Goal: Task Accomplishment & Management: Complete application form

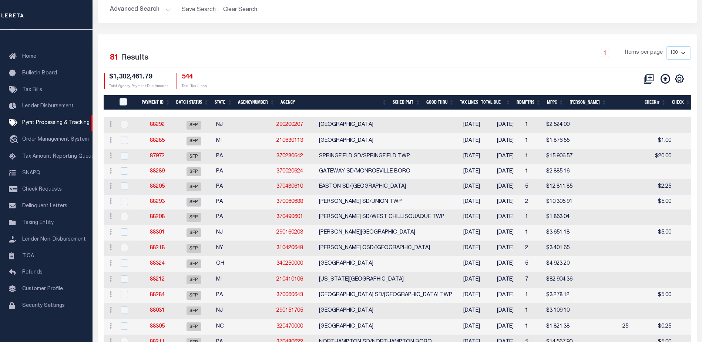
scroll to position [111, 0]
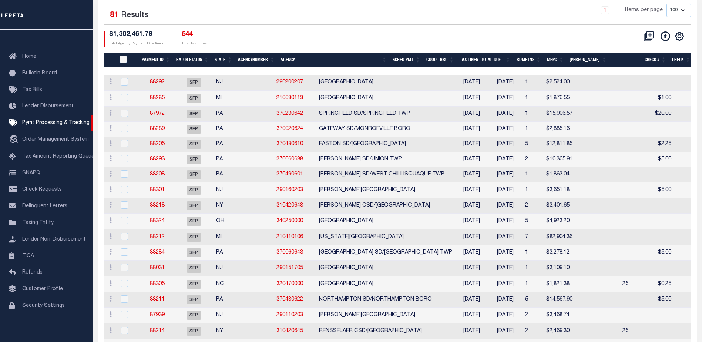
click at [222, 60] on th "State" at bounding box center [223, 60] width 23 height 15
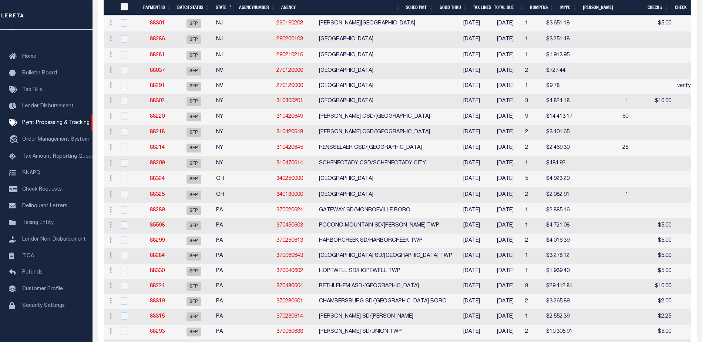
scroll to position [703, 0]
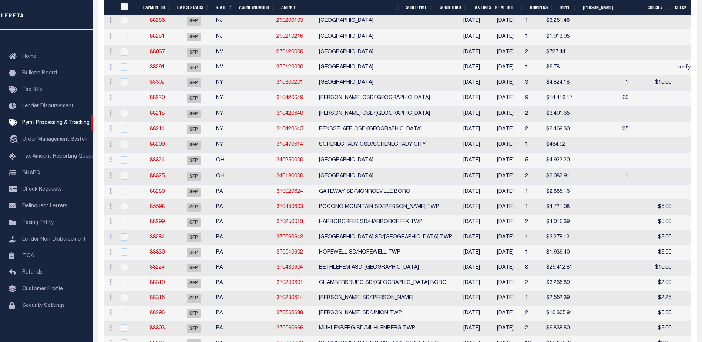
click at [152, 85] on link "88302" at bounding box center [157, 82] width 15 height 5
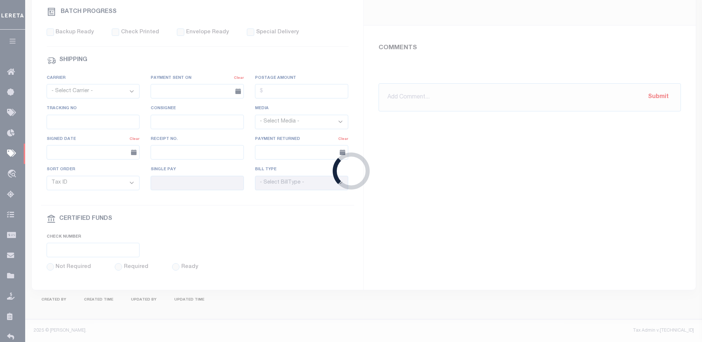
select select "SFP"
type input "07/30/2025"
type input "P&I requested"
type input "Audria"
type input "N"
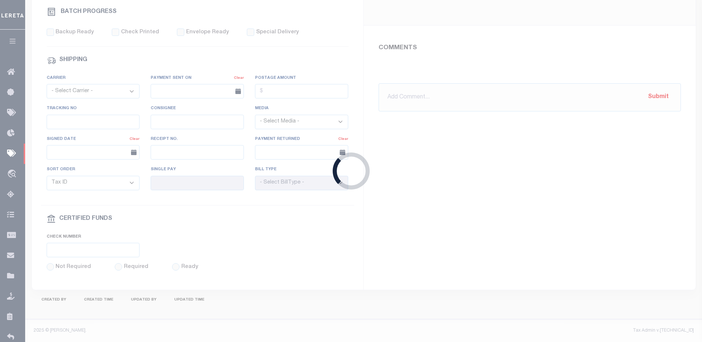
radio input "true"
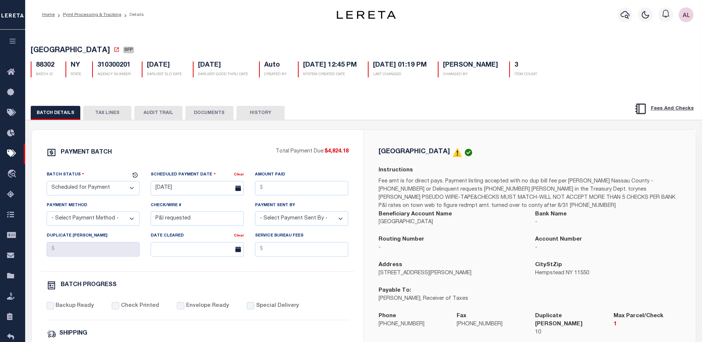
click at [104, 114] on button "TAX LINES" at bounding box center [107, 113] width 48 height 14
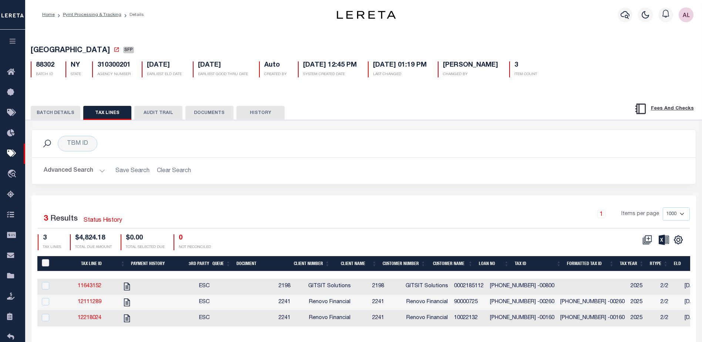
click at [46, 262] on input "PayeePaymentBatchId" at bounding box center [45, 262] width 7 height 7
checkbox input "true"
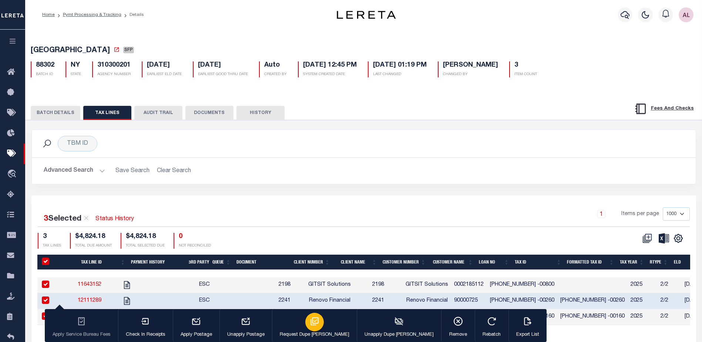
click at [310, 323] on icon "button" at bounding box center [315, 321] width 10 height 10
type input "08/13/2025"
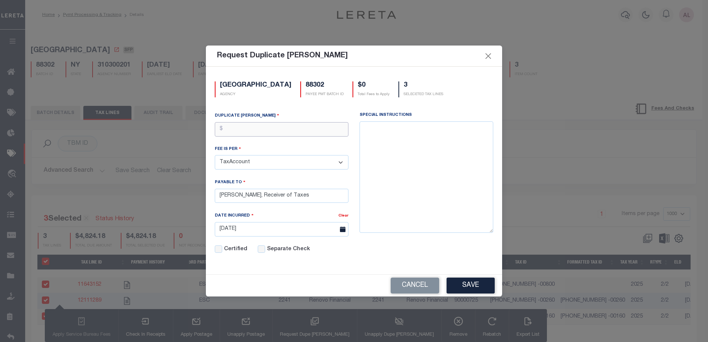
click at [248, 128] on input "text" at bounding box center [282, 129] width 134 height 14
type input "$30.00"
click at [469, 286] on button "Save" at bounding box center [470, 286] width 48 height 16
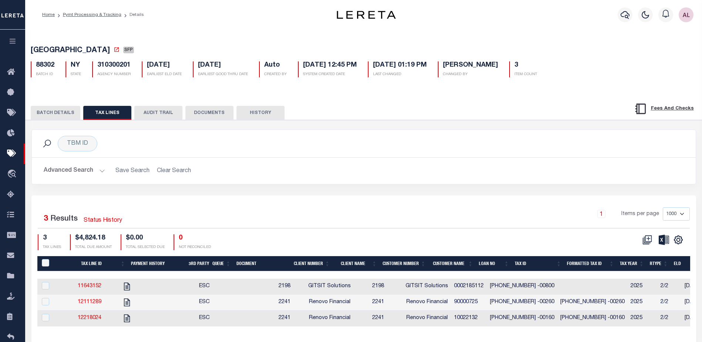
click at [56, 112] on button "BATCH DETAILS" at bounding box center [56, 113] width 50 height 14
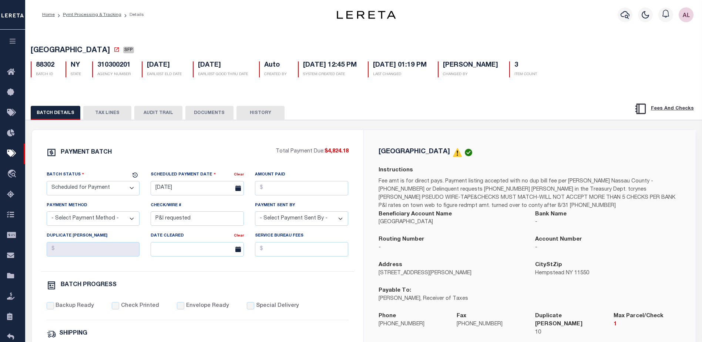
click at [80, 188] on select "- Select Status - Scheduled for Payment Ready For Payment Payment Sent Cleared …" at bounding box center [93, 188] width 93 height 14
select select "RFP"
click at [47, 182] on select "- Select Status - Scheduled for Payment Ready For Payment Payment Sent Cleared …" at bounding box center [93, 188] width 93 height 14
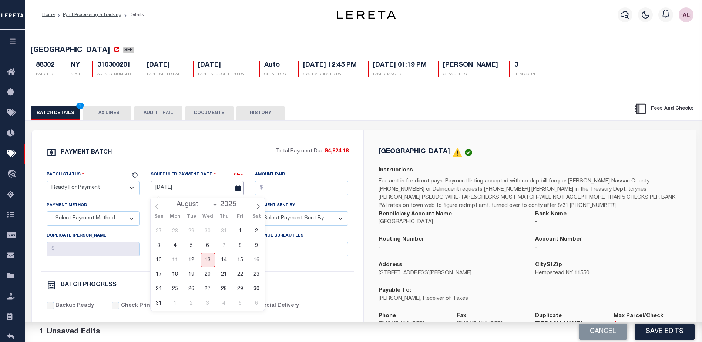
click at [185, 191] on input "07/30/2025" at bounding box center [197, 188] width 93 height 14
click at [209, 261] on span "13" at bounding box center [208, 260] width 14 height 14
type input "[DATE]"
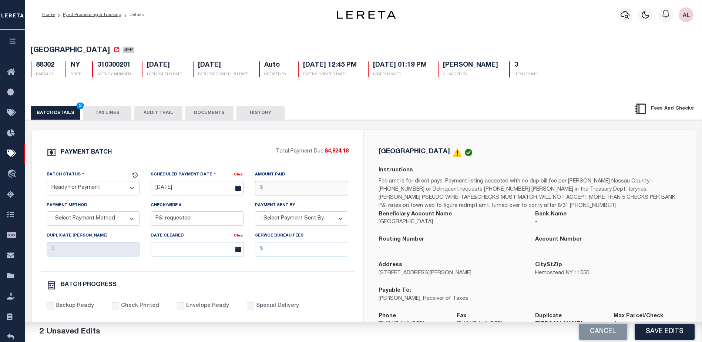
drag, startPoint x: 279, startPoint y: 191, endPoint x: 276, endPoint y: 183, distance: 8.7
click at [279, 184] on input "Amount Paid" at bounding box center [301, 188] width 93 height 14
type input "$4,824.18"
click at [285, 220] on select "- Select Payment Sent By - Aakash Patel Abdul Muzain Adams, Pamela S Agustin Fe…" at bounding box center [301, 218] width 93 height 14
select select "[PERSON_NAME]"
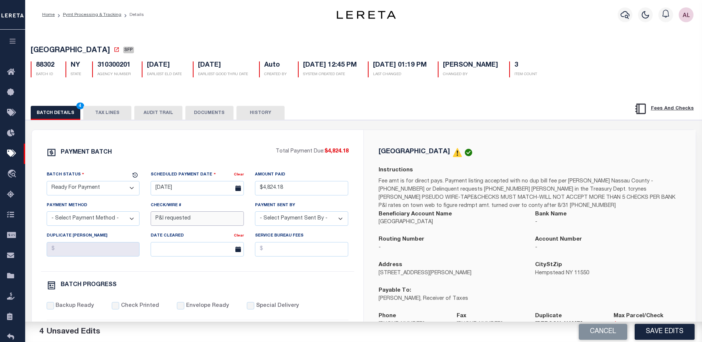
drag, startPoint x: 194, startPoint y: 222, endPoint x: 138, endPoint y: 220, distance: 55.6
click at [138, 220] on div "Batch Status - Select Status - Scheduled for Payment Ready For Payment Payment …" at bounding box center [197, 221] width 313 height 101
click at [88, 223] on select "- Select Payment Method - ACH Certified Check Check Direct Deposit Wire Transfer" at bounding box center [93, 218] width 93 height 14
select select "CHK"
click at [47, 214] on select "- Select Payment Method - ACH Certified Check Check Direct Deposit Wire Transfer" at bounding box center [93, 218] width 93 height 14
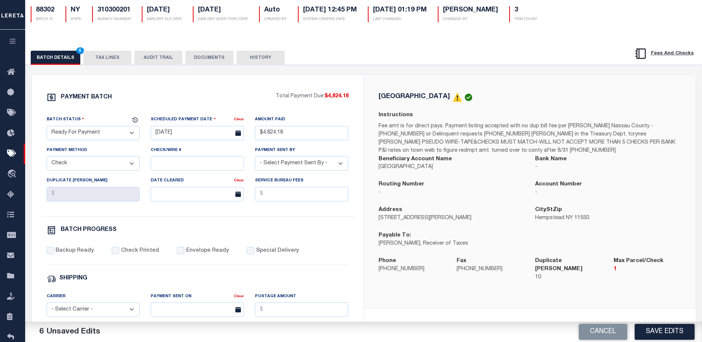
scroll to position [111, 0]
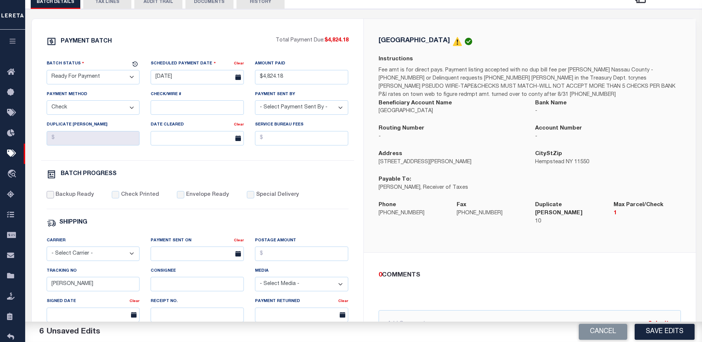
click at [51, 198] on input "Backup Ready" at bounding box center [50, 194] width 7 height 7
checkbox input "true"
drag, startPoint x: 81, startPoint y: 289, endPoint x: 35, endPoint y: 290, distance: 46.3
click at [35, 290] on div "PAYMENT BATCH Total Payment Due: $4,824.18 Batch Status" at bounding box center [198, 235] width 332 height 433
click at [247, 197] on input "Special Delivery" at bounding box center [250, 194] width 7 height 7
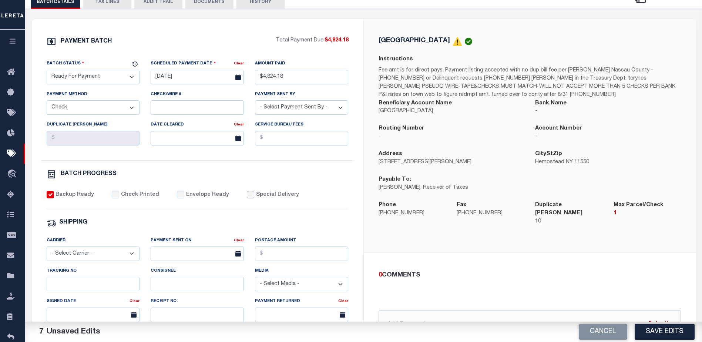
checkbox input "true"
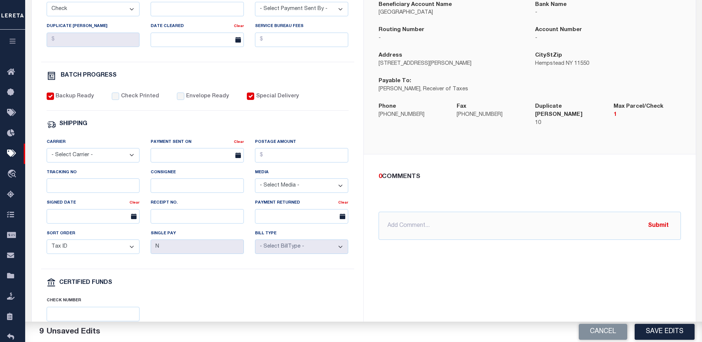
scroll to position [222, 0]
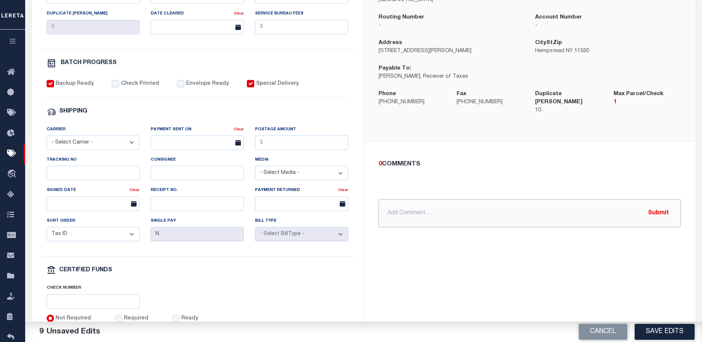
click at [398, 208] on input "text" at bounding box center [530, 213] width 302 height 28
type input "One parcel per check"
click at [659, 207] on button "Submit" at bounding box center [658, 212] width 30 height 15
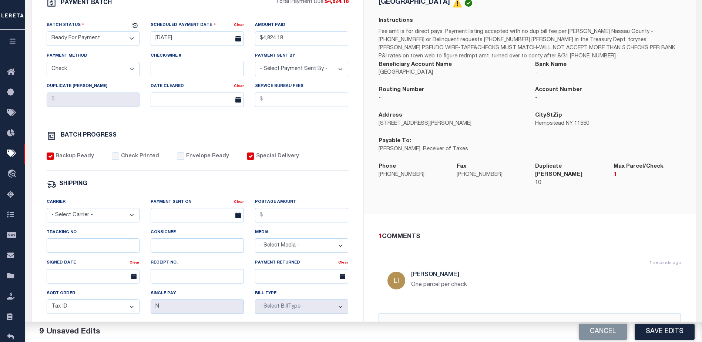
scroll to position [148, 0]
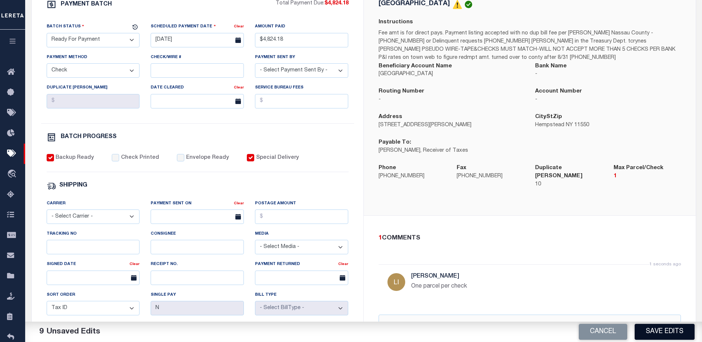
click at [667, 329] on button "Save Edits" at bounding box center [665, 332] width 60 height 16
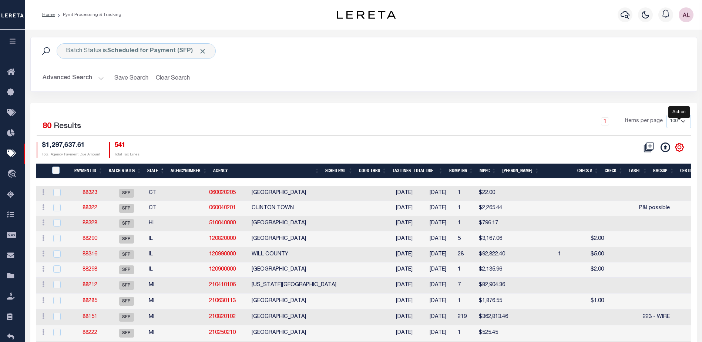
click at [680, 148] on icon "" at bounding box center [680, 148] width 10 height 10
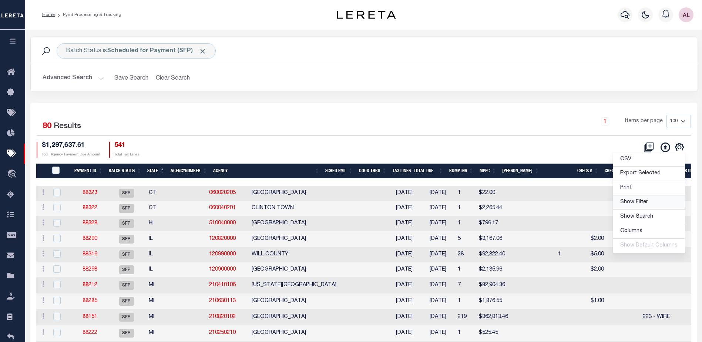
click at [639, 202] on span "Show Filter" at bounding box center [634, 202] width 28 height 5
select select
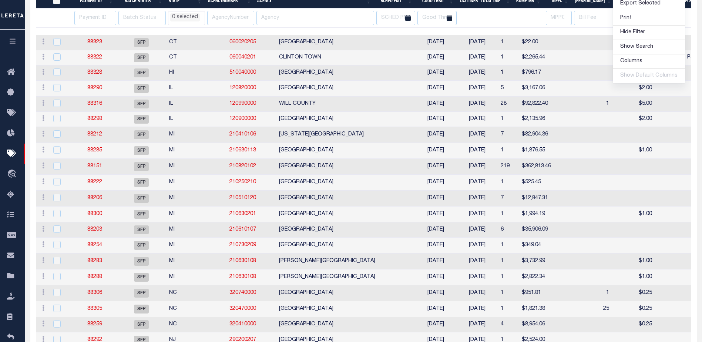
select select
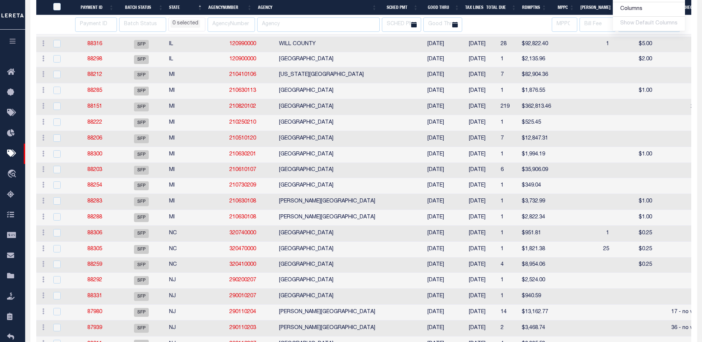
select select
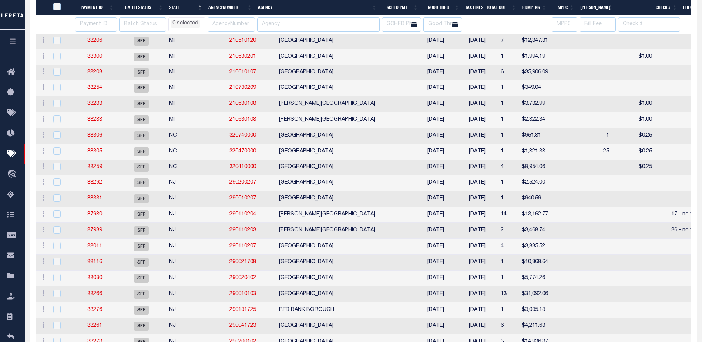
select select
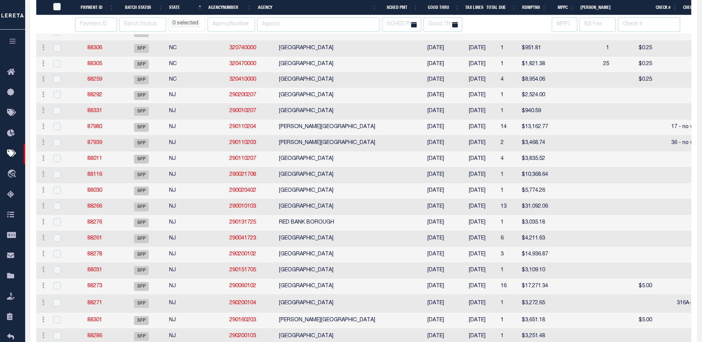
select select
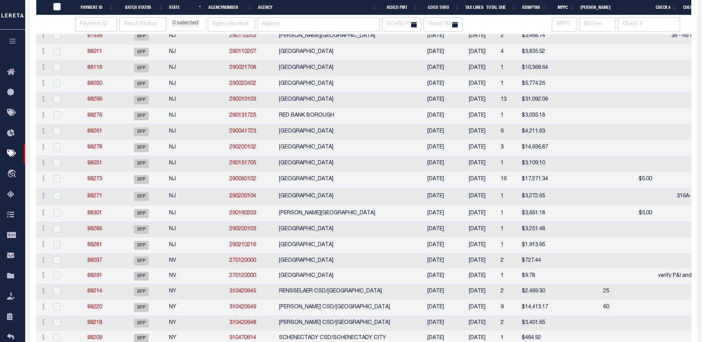
select select
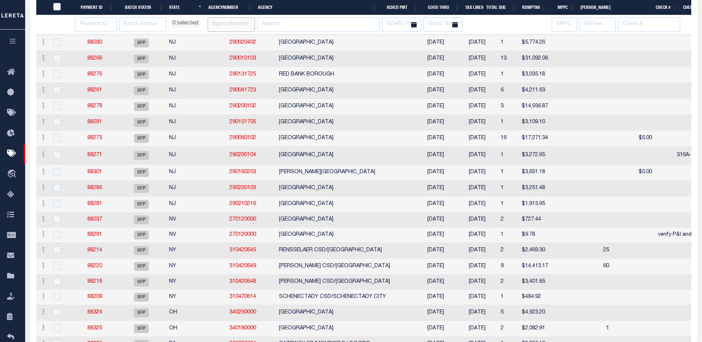
click at [219, 24] on input "text" at bounding box center [231, 24] width 47 height 14
click at [190, 22] on li "0 selected" at bounding box center [186, 24] width 30 height 8
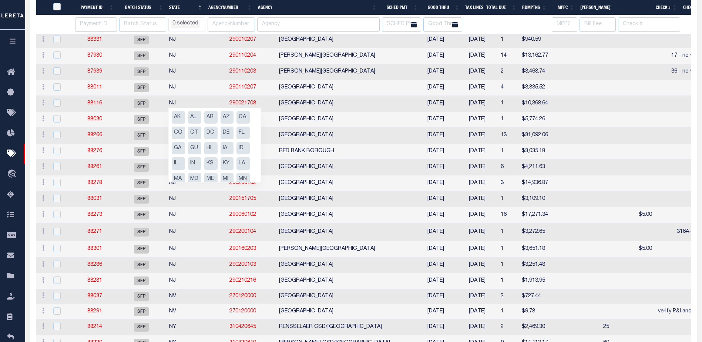
select select
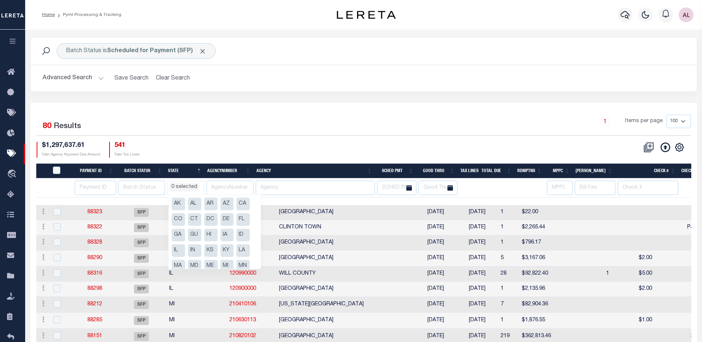
scroll to position [100, 0]
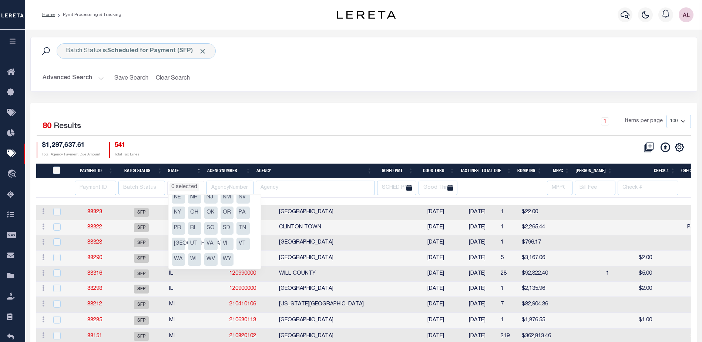
click at [177, 212] on li "NY" at bounding box center [178, 213] width 13 height 13
select select "NY"
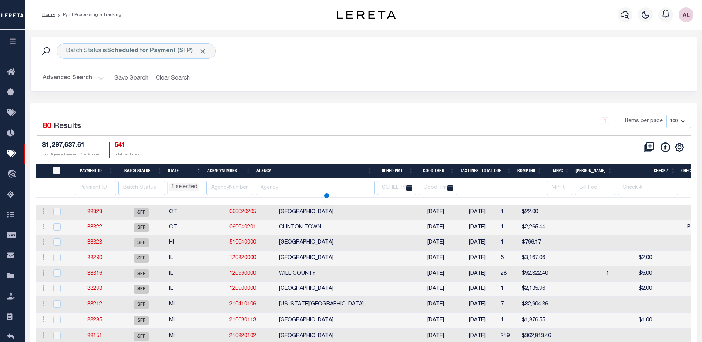
click at [238, 143] on div "$1,297,637.61 Total Agency Payment Due Amount 541 Total Tax Lines" at bounding box center [200, 150] width 327 height 16
select select "NY"
select select
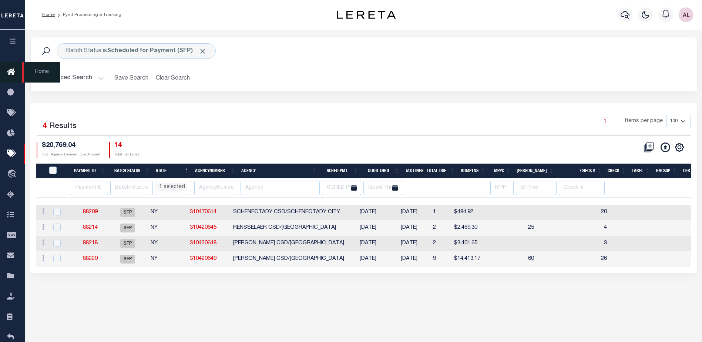
click at [8, 73] on icon at bounding box center [13, 72] width 12 height 9
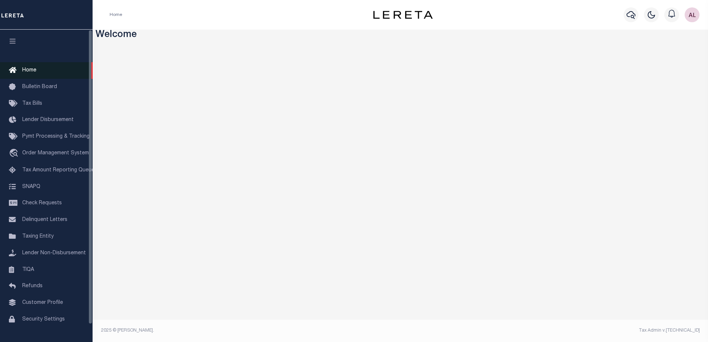
click at [26, 68] on span "Home" at bounding box center [29, 70] width 14 height 5
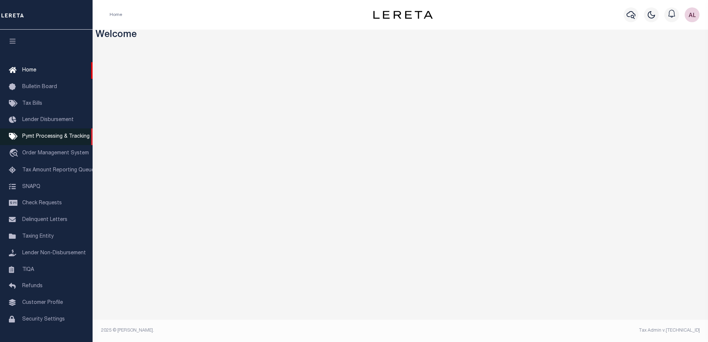
click at [46, 139] on span "Pymt Processing & Tracking" at bounding box center [55, 136] width 67 height 5
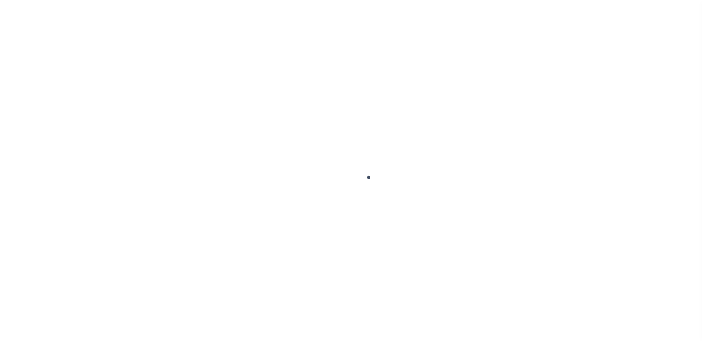
scroll to position [19, 0]
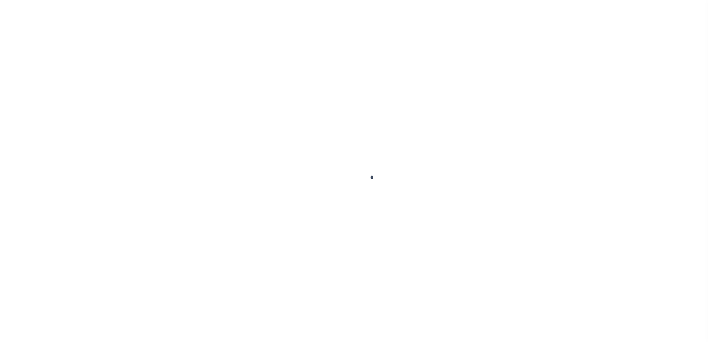
select select
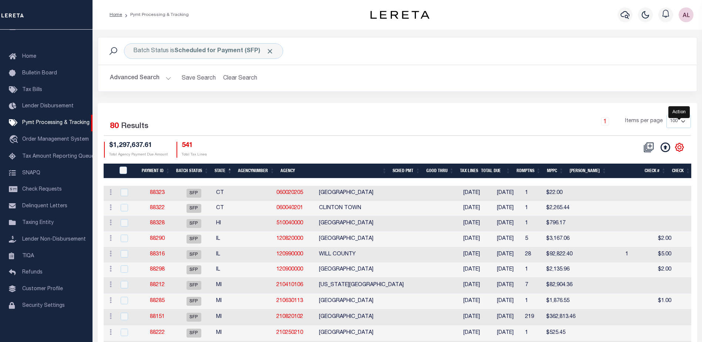
click at [681, 146] on icon "" at bounding box center [680, 148] width 10 height 10
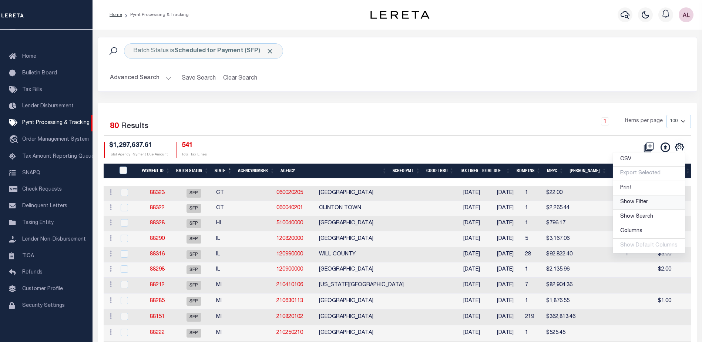
click at [636, 203] on span "Show Filter" at bounding box center [634, 202] width 28 height 5
select select
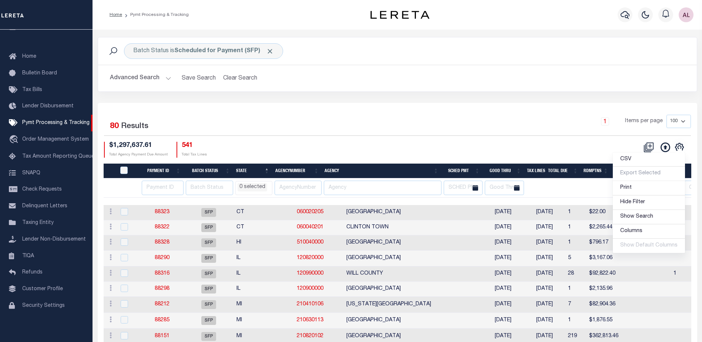
click at [255, 183] on ul "0 selected" at bounding box center [254, 186] width 36 height 10
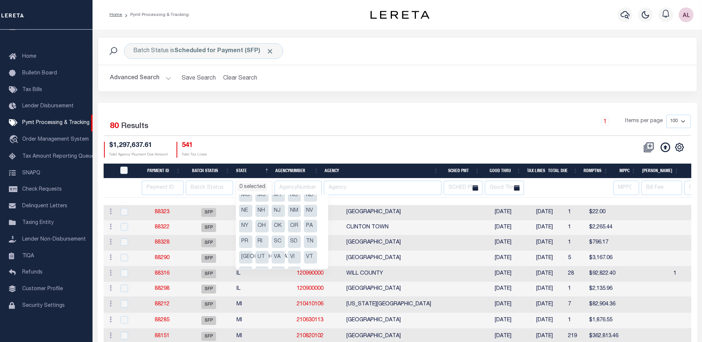
scroll to position [100, 0]
click at [247, 211] on li "NY" at bounding box center [245, 213] width 13 height 13
select select "NY"
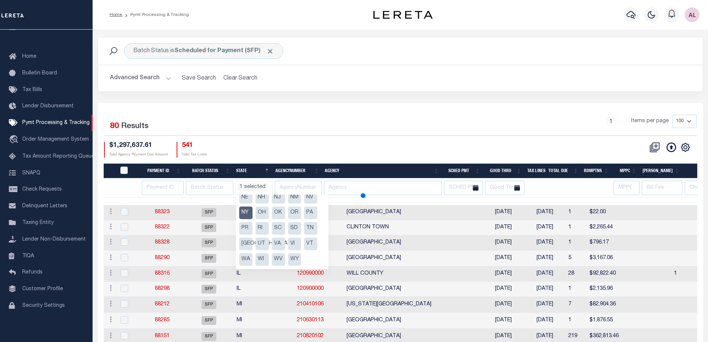
select select "NY"
select select
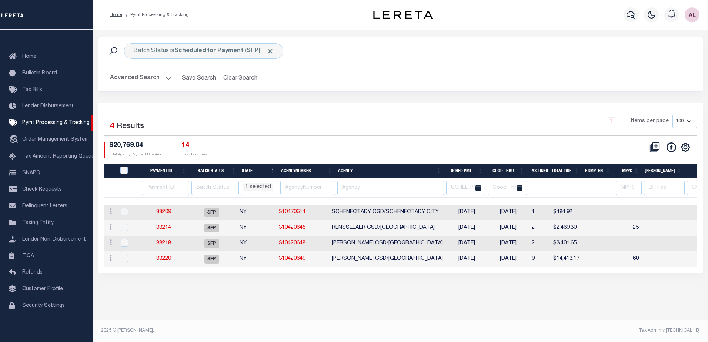
click at [289, 138] on div "Selected 4 Results 1 Items per page 100 200 500 1000 $20,769.04 Total Agency Pa…" at bounding box center [400, 136] width 604 height 43
click at [510, 170] on th "Good Thru" at bounding box center [505, 171] width 41 height 15
select select "NY"
select select
drag, startPoint x: 449, startPoint y: 213, endPoint x: 338, endPoint y: 211, distance: 111.8
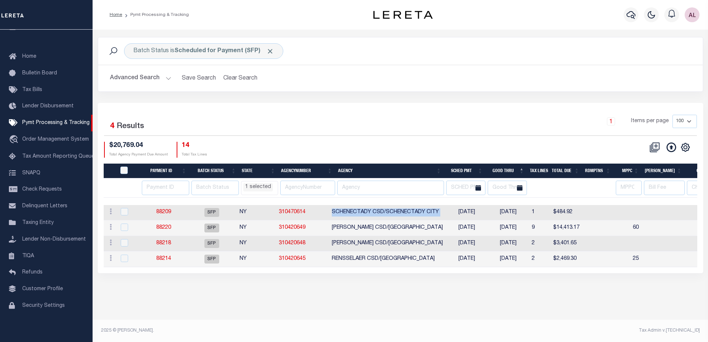
click at [338, 211] on tr "ACTIONS Delete Batch 88209 SFP NY 310470614 SCHENECTADY CSD/SCHENECTADY CITY 08…" at bounding box center [651, 212] width 1094 height 15
copy td "SCHENECTADY CSD/SCHENECTADY CITY"
click at [165, 228] on link "88220" at bounding box center [163, 227] width 15 height 5
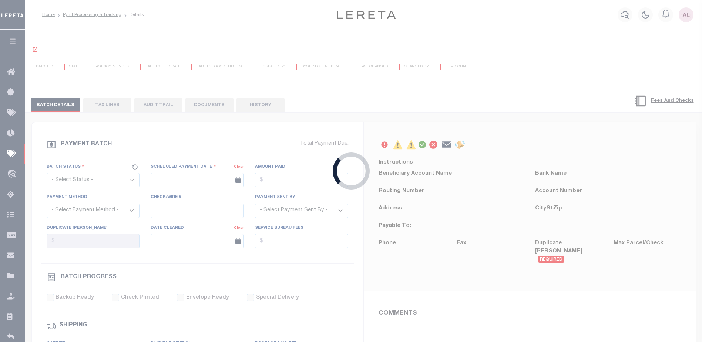
select select "SFP"
type input "08/20/2025"
type input "26"
type input "Andres"
type input "1"
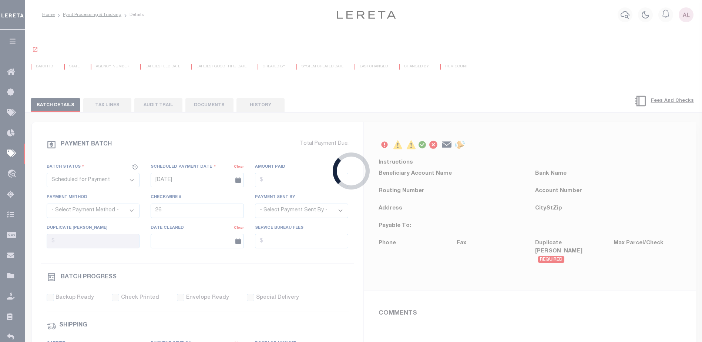
radio input "true"
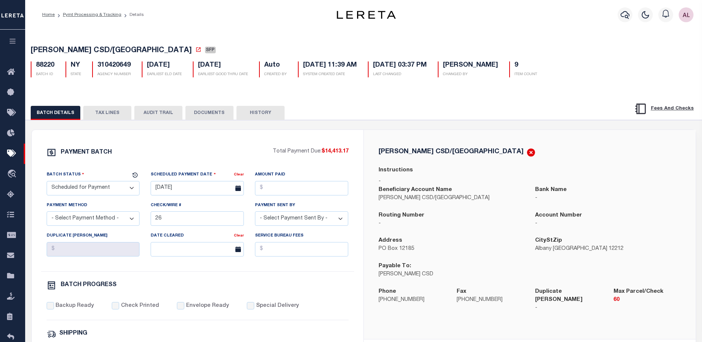
click at [114, 111] on button "TAX LINES" at bounding box center [107, 113] width 48 height 14
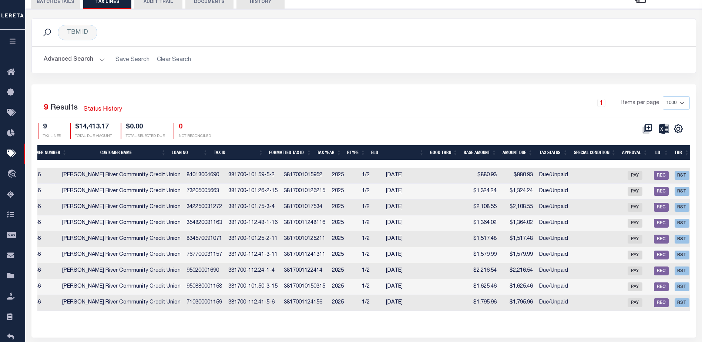
scroll to position [0, 502]
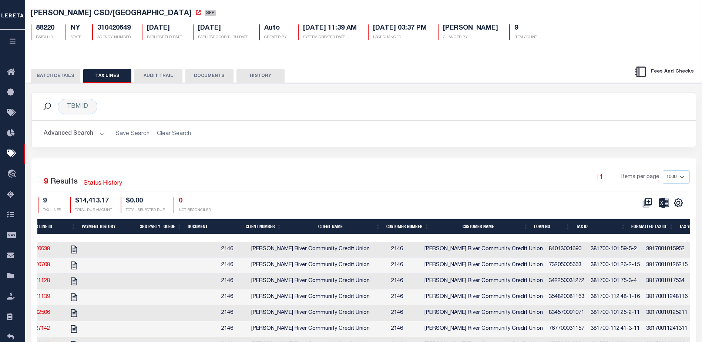
select select "NY"
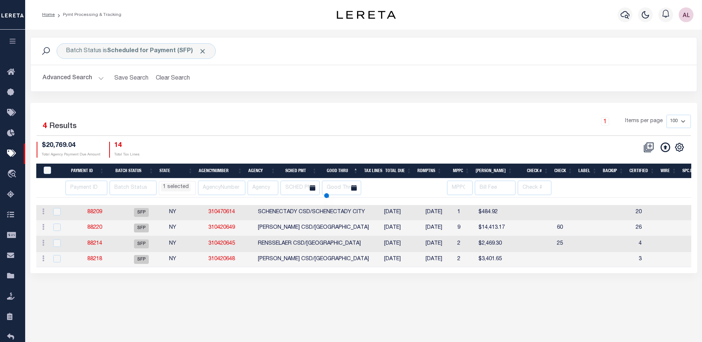
select select "NY"
select select
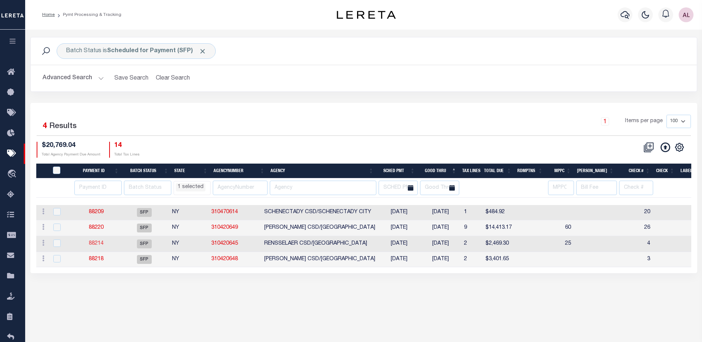
click at [99, 243] on link "88214" at bounding box center [96, 243] width 15 height 5
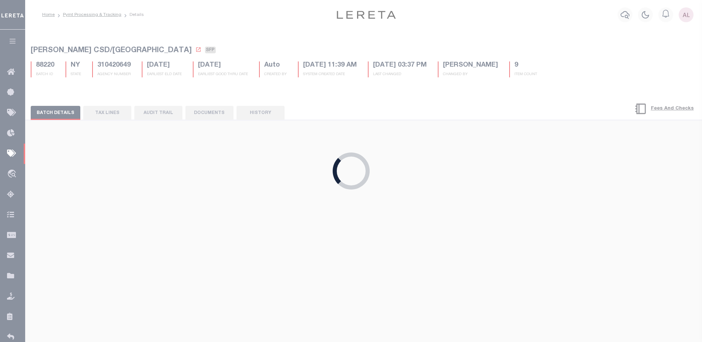
type input "08/21/2025"
type input "4"
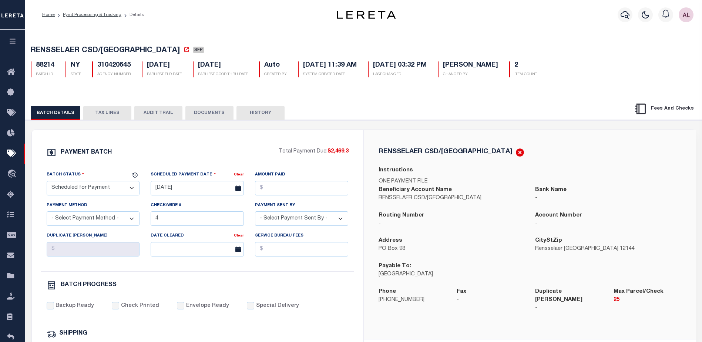
click at [104, 112] on button "TAX LINES" at bounding box center [107, 113] width 48 height 14
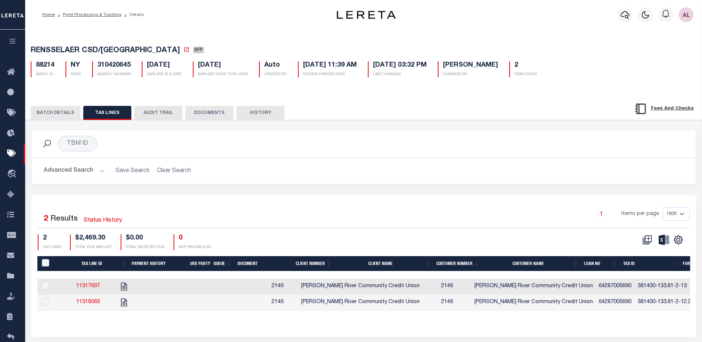
select select "NY"
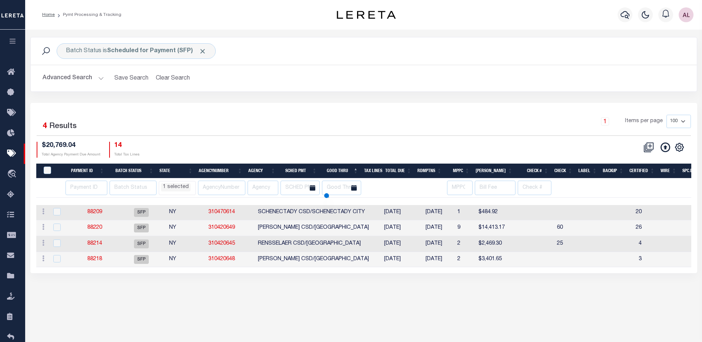
select select "NY"
select select
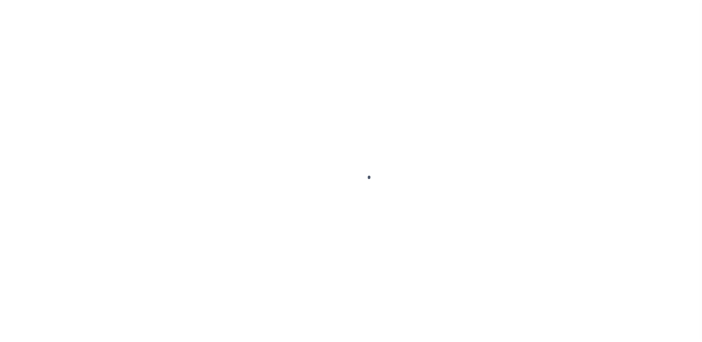
scroll to position [19, 0]
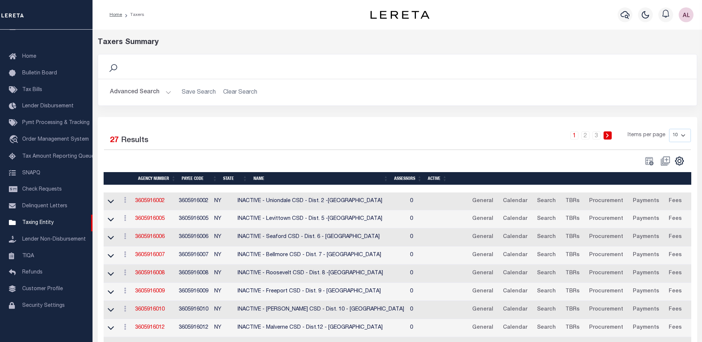
click at [166, 92] on button "Advanced Search" at bounding box center [140, 92] width 61 height 14
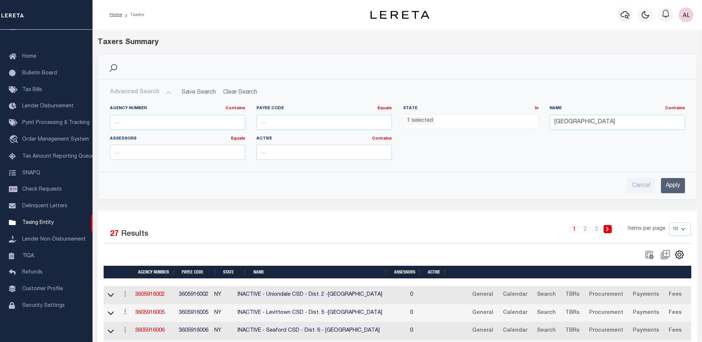
click at [415, 123] on li "1 selected" at bounding box center [420, 121] width 30 height 8
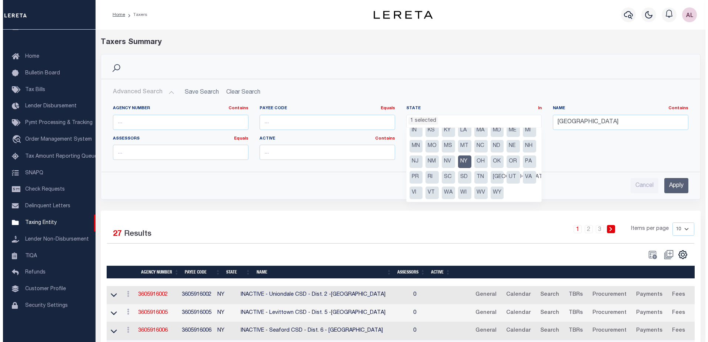
scroll to position [53, 0]
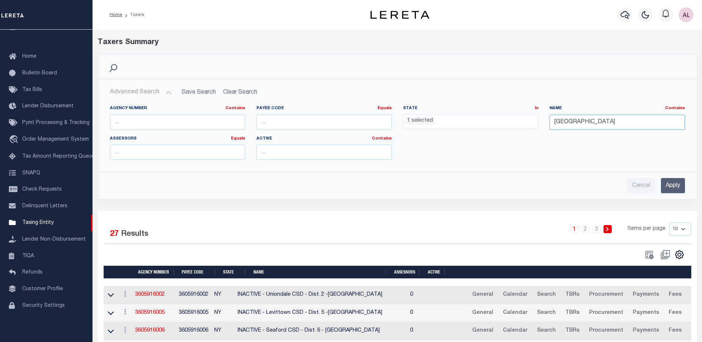
drag, startPoint x: 608, startPoint y: 122, endPoint x: 520, endPoint y: 119, distance: 87.4
click at [520, 119] on div "Agency Number Contains Contains Is Payee Code Equals Equals Is Not Equal To Is …" at bounding box center [397, 135] width 586 height 60
click at [564, 119] on input "text" at bounding box center [617, 122] width 135 height 15
paste input "SCHENECTADY CSD/SCHENECTADY CITY"
drag, startPoint x: 679, startPoint y: 187, endPoint x: 675, endPoint y: 186, distance: 4.3
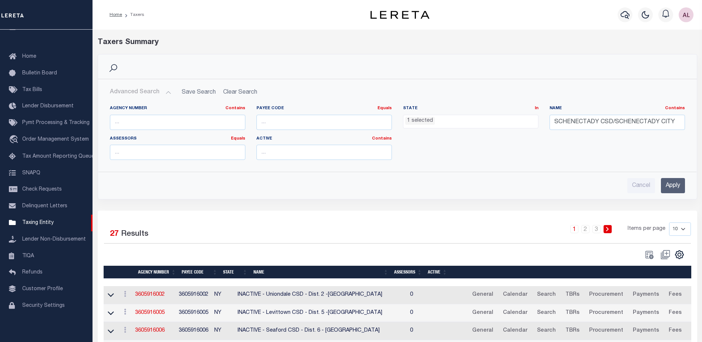
click at [678, 187] on input "Apply" at bounding box center [673, 185] width 24 height 15
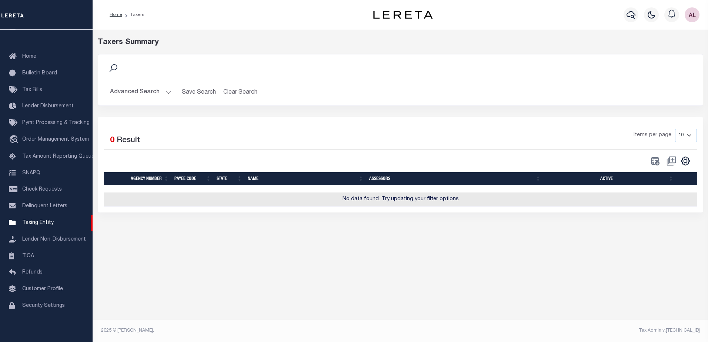
click at [169, 90] on button "Advanced Search" at bounding box center [140, 92] width 61 height 14
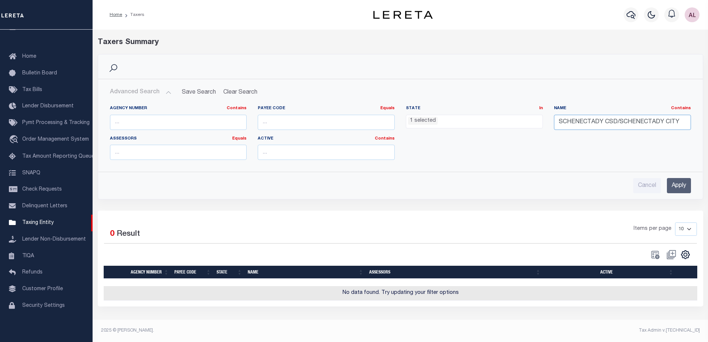
drag, startPoint x: 679, startPoint y: 124, endPoint x: 617, endPoint y: 125, distance: 62.2
click at [617, 125] on input "SCHENECTADY CSD/SCHENECTADY CITY" at bounding box center [622, 122] width 137 height 15
type input "SCHENECTADY CSD"
click at [679, 184] on input "Apply" at bounding box center [679, 185] width 24 height 15
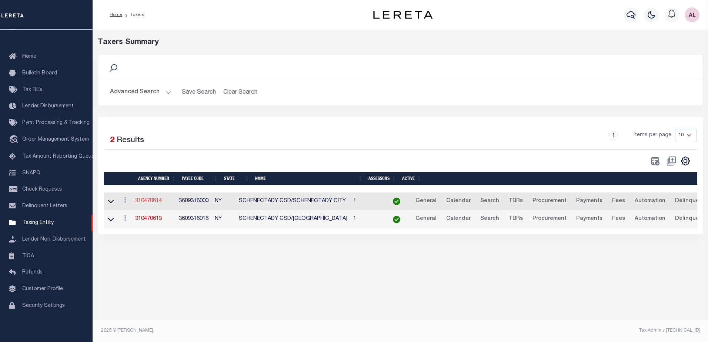
click at [154, 201] on link "310470614" at bounding box center [148, 200] width 27 height 5
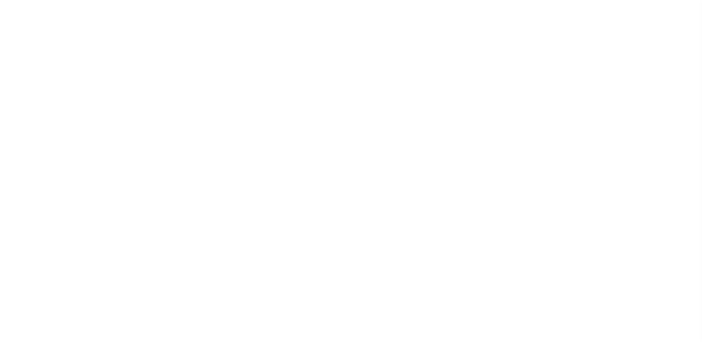
select select
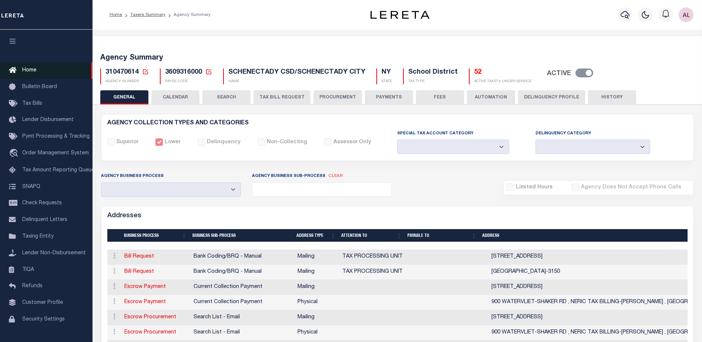
click at [26, 68] on span "Home" at bounding box center [29, 70] width 14 height 5
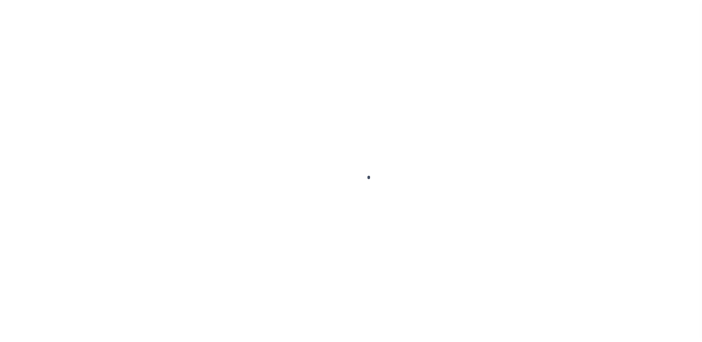
scroll to position [19, 0]
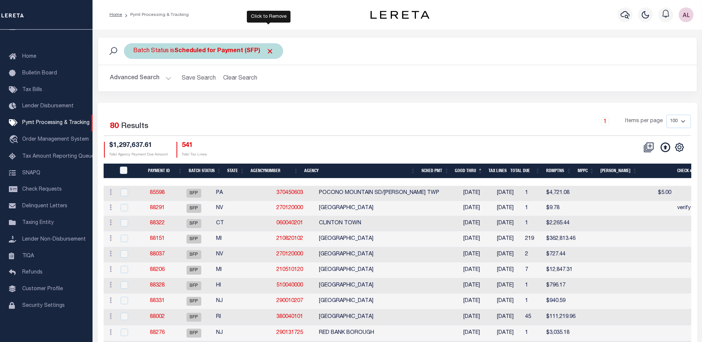
click at [271, 49] on span "Click to Remove" at bounding box center [270, 51] width 8 height 8
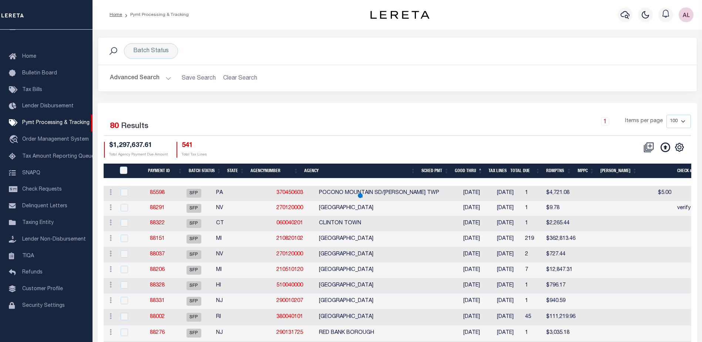
click at [165, 78] on button "Advanced Search" at bounding box center [140, 78] width 61 height 14
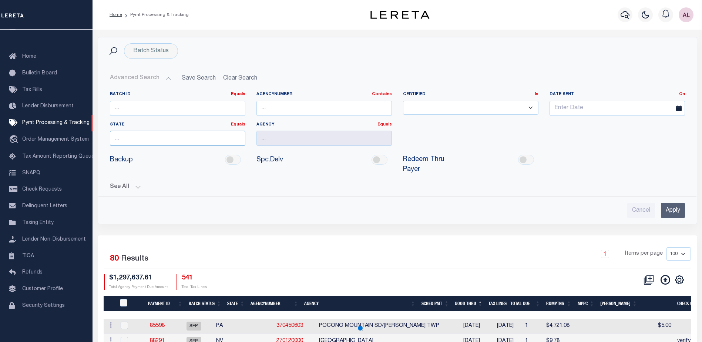
click at [164, 141] on input "text" at bounding box center [177, 138] width 135 height 15
type input "NY"
click at [283, 135] on input "text" at bounding box center [324, 138] width 135 height 15
paste input "SCHENECTADY CSD/SCHENECTADY CITY"
type input "SCHENECTADY CSD/SCHENECTADY CITY"
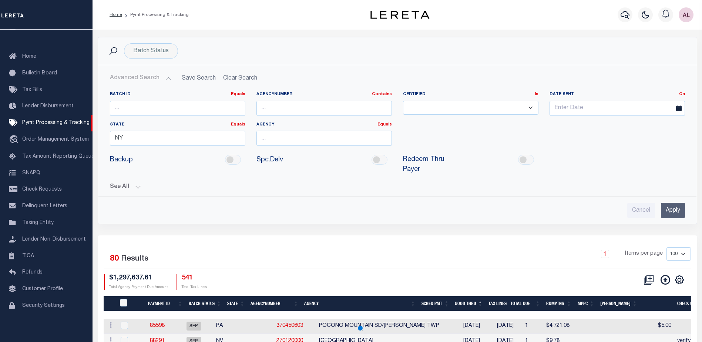
click at [669, 203] on input "Apply" at bounding box center [673, 210] width 24 height 15
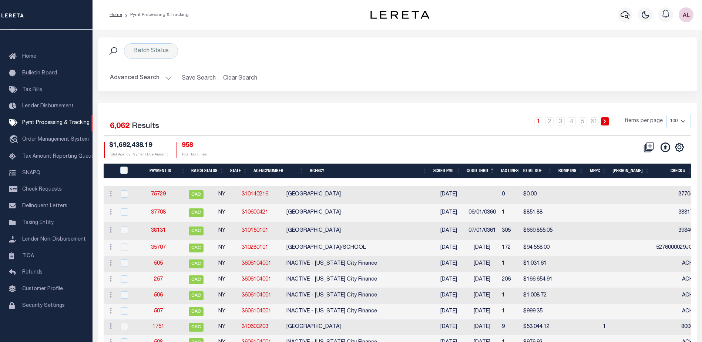
click at [166, 77] on button "Advanced Search" at bounding box center [140, 78] width 61 height 14
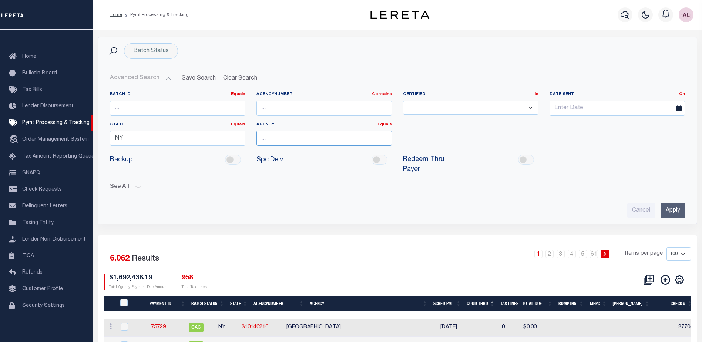
click at [303, 134] on input "text" at bounding box center [324, 138] width 135 height 15
paste input "SCHENECTADY CSD/SCHENECTADY CITY"
drag, startPoint x: 380, startPoint y: 137, endPoint x: 319, endPoint y: 138, distance: 60.7
click at [319, 138] on input "SCHENECTADY CSD/SCHENECTADY CITY" at bounding box center [324, 138] width 135 height 15
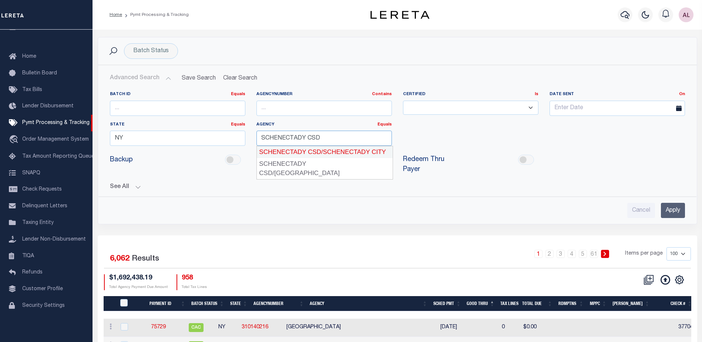
click at [316, 149] on div "SCHENECTADY CSD/SCHENECTADY CITY" at bounding box center [325, 152] width 136 height 12
type input "SCHENECTADY CSD/SCHENECTADY CITY"
click at [676, 203] on input "Apply" at bounding box center [673, 210] width 24 height 15
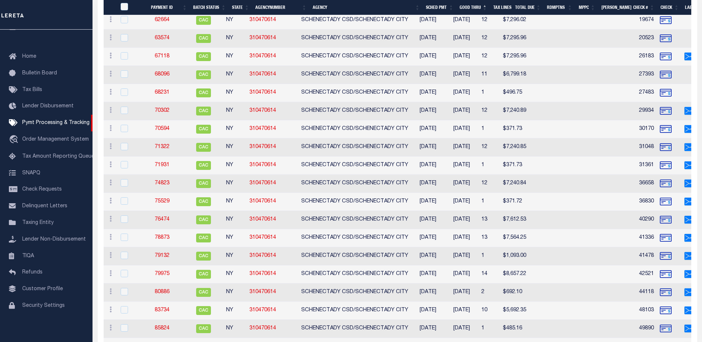
scroll to position [683, 0]
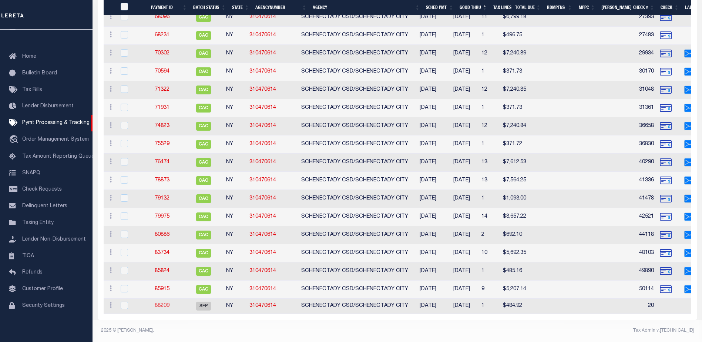
click at [165, 303] on link "88209" at bounding box center [162, 305] width 15 height 5
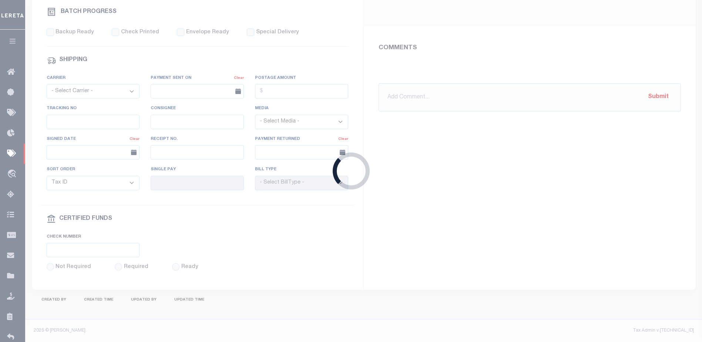
select select "SFP"
type input "08/20/2025"
type input "20"
type input "Andres"
type input "1"
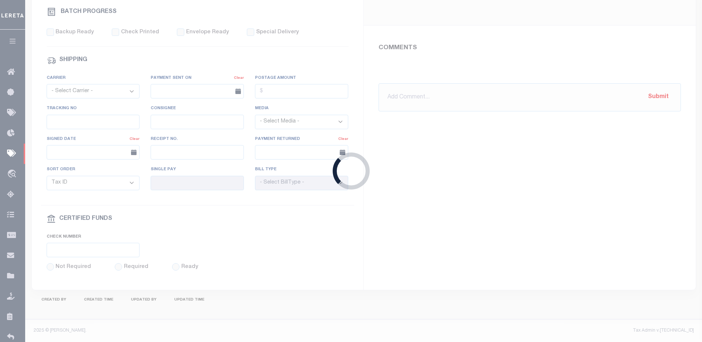
radio input "true"
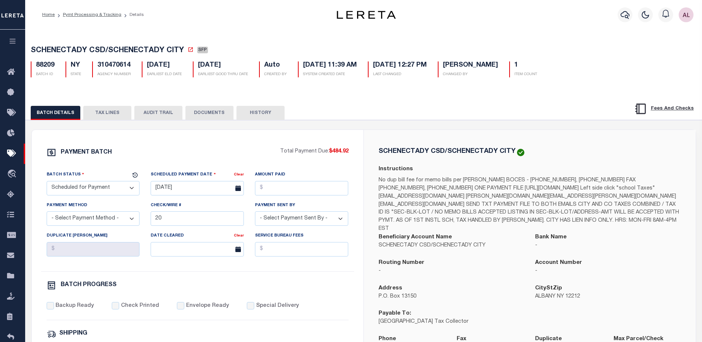
click at [114, 111] on button "TAX LINES" at bounding box center [107, 113] width 48 height 14
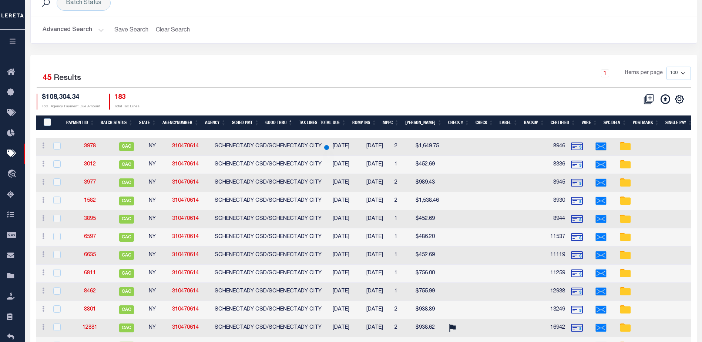
scroll to position [50, 0]
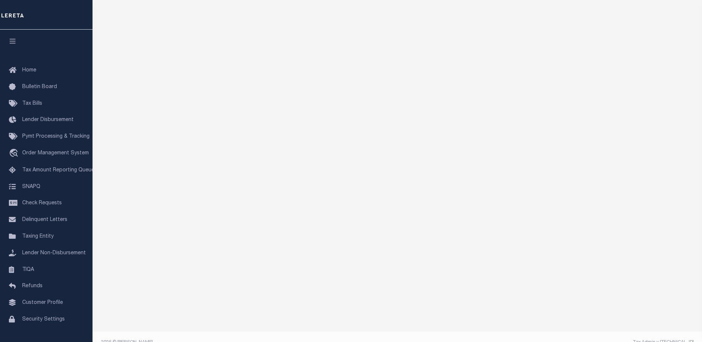
scroll to position [74, 0]
